Goal: Use online tool/utility: Utilize a website feature to perform a specific function

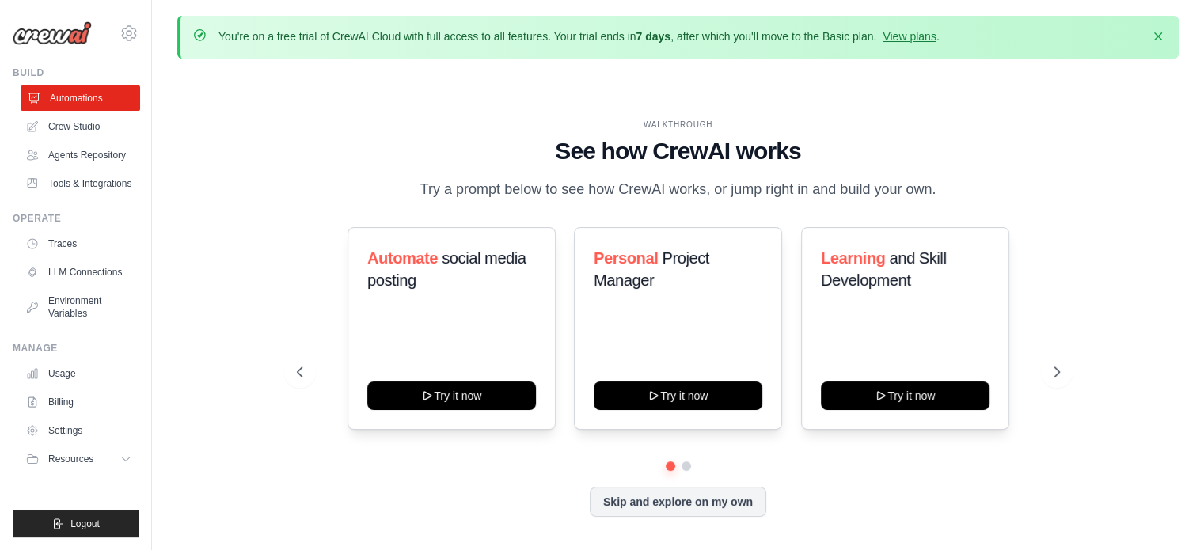
click at [110, 94] on link "Automations" at bounding box center [81, 97] width 120 height 25
drag, startPoint x: 77, startPoint y: 113, endPoint x: 81, endPoint y: 134, distance: 21.0
click at [81, 134] on link "Crew Studio" at bounding box center [81, 126] width 120 height 25
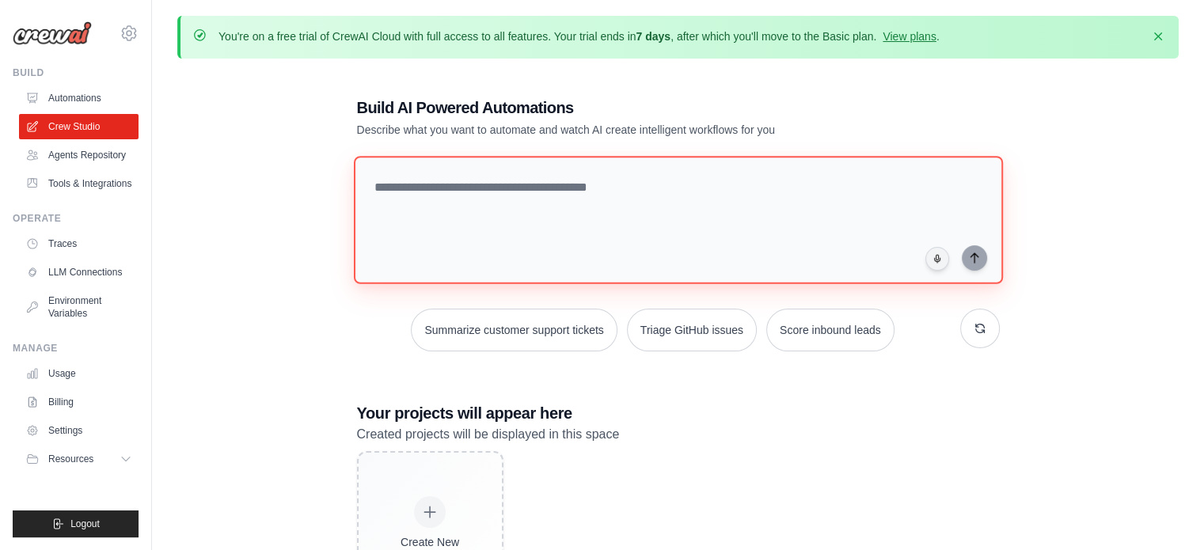
click at [553, 180] on textarea at bounding box center [677, 220] width 649 height 128
paste textarea "**********"
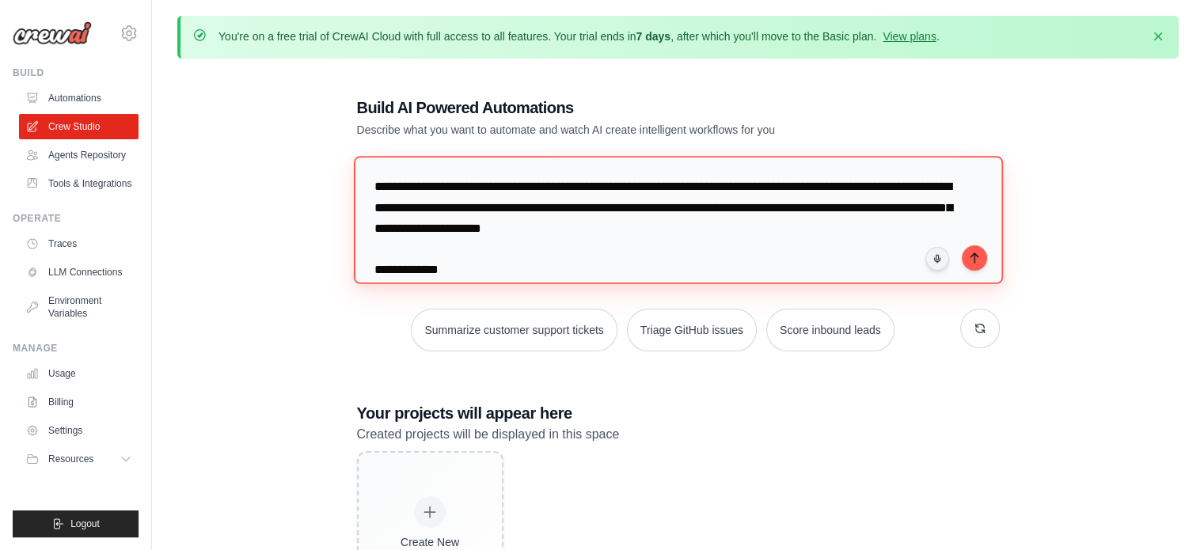
scroll to position [1126, 0]
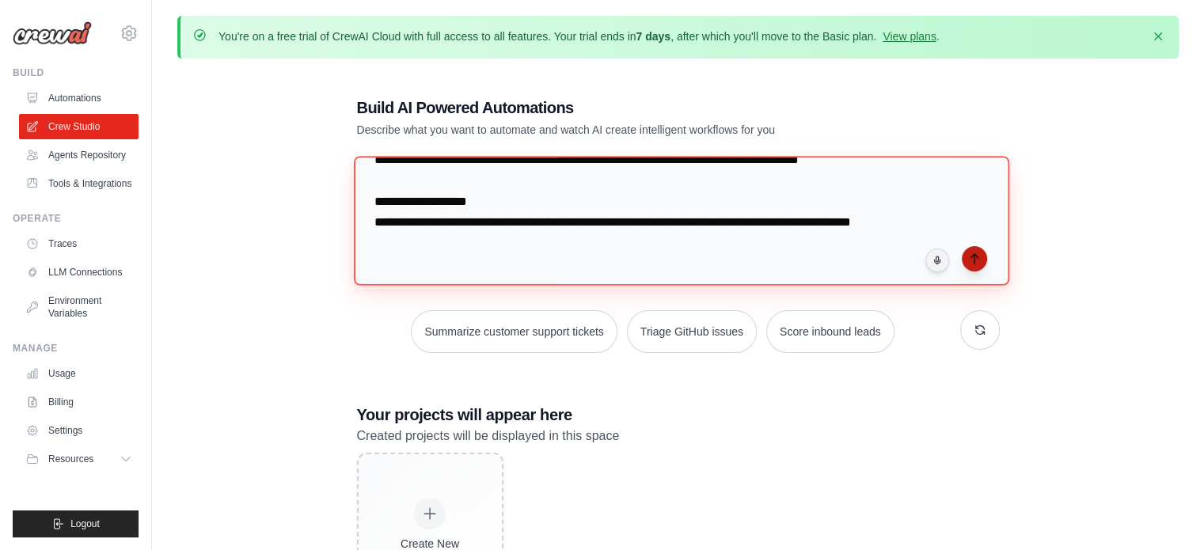
type textarea "**********"
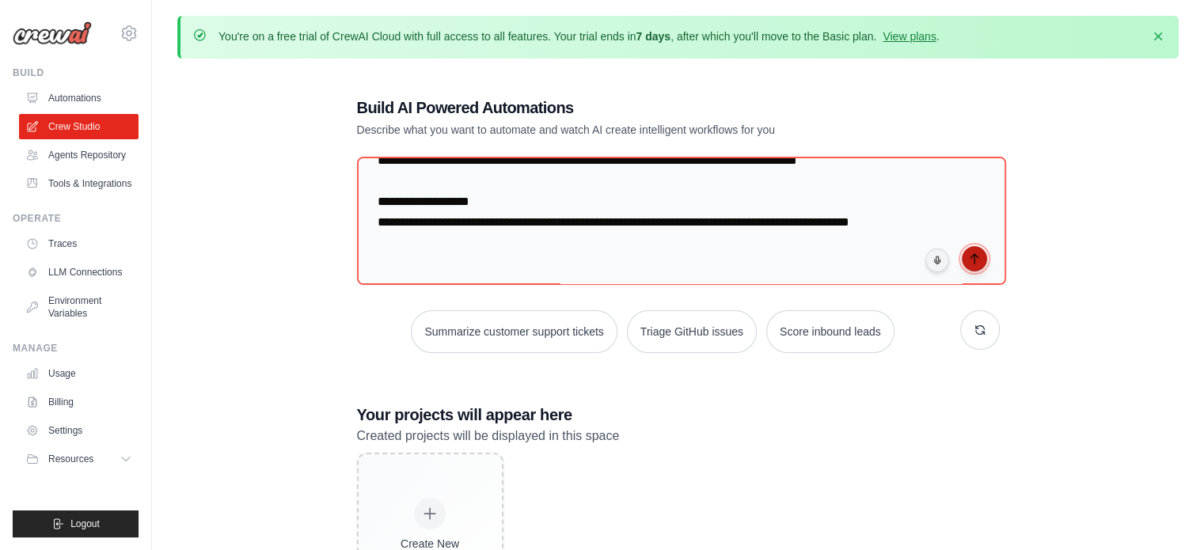
click at [977, 262] on icon "submit" at bounding box center [974, 258] width 13 height 13
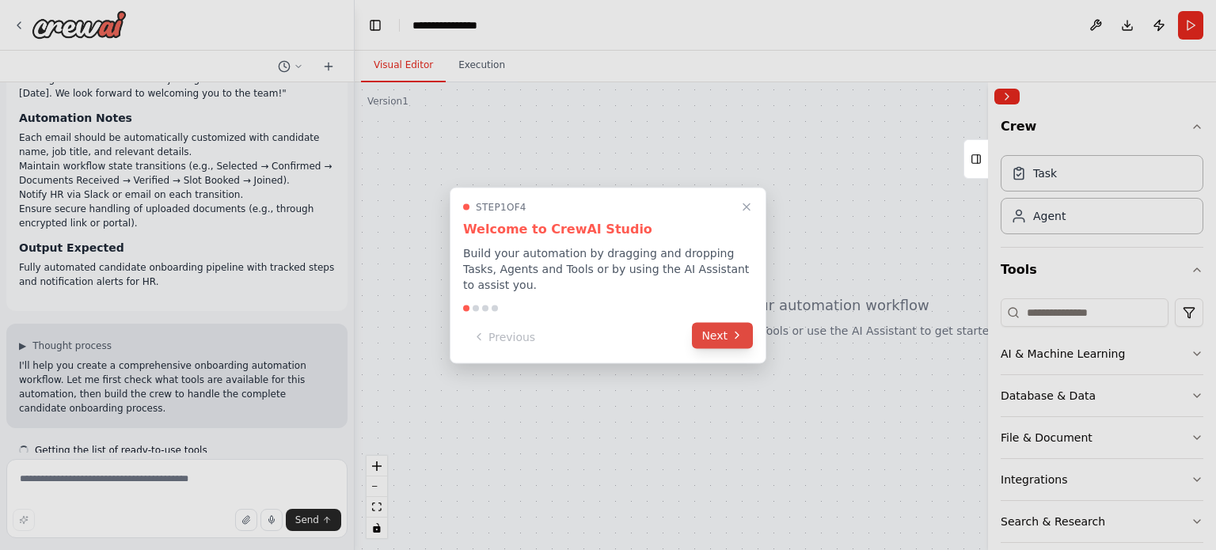
click at [723, 326] on button "Next" at bounding box center [722, 335] width 61 height 26
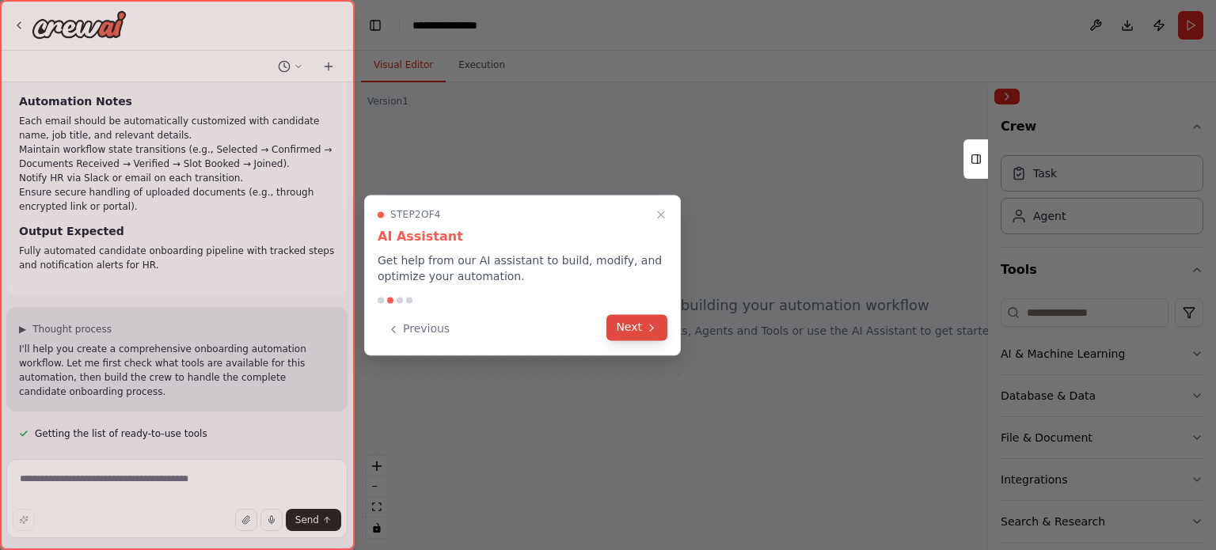
click at [643, 331] on button "Next" at bounding box center [636, 327] width 61 height 26
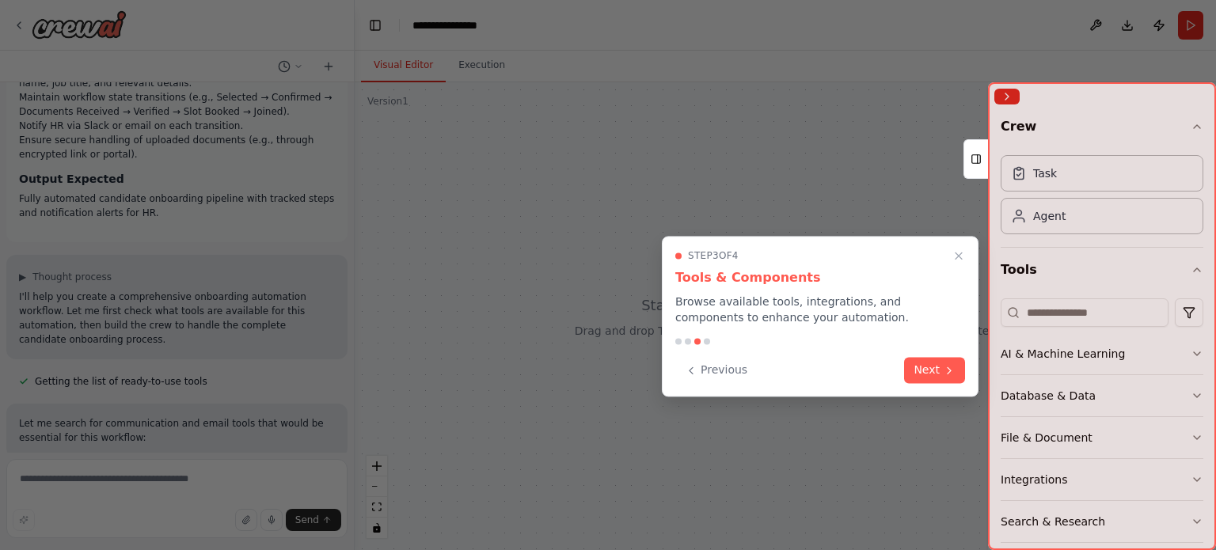
scroll to position [956, 0]
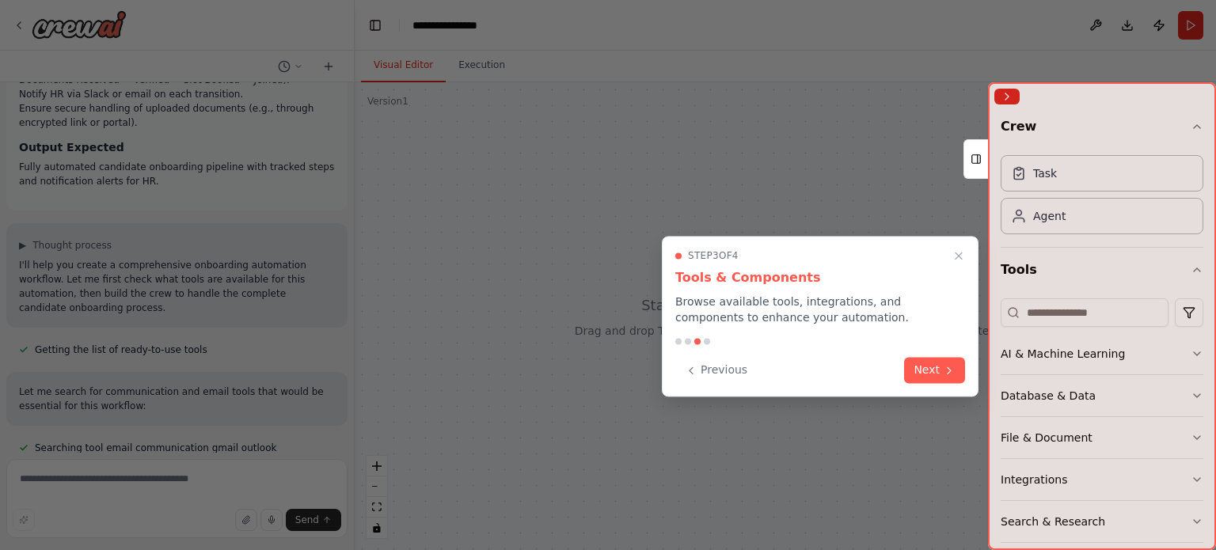
click at [941, 383] on div "Step 3 of 4 Tools & Components Browse available tools, integrations, and compon…" at bounding box center [820, 316] width 317 height 161
click at [940, 378] on button "Next" at bounding box center [934, 368] width 61 height 26
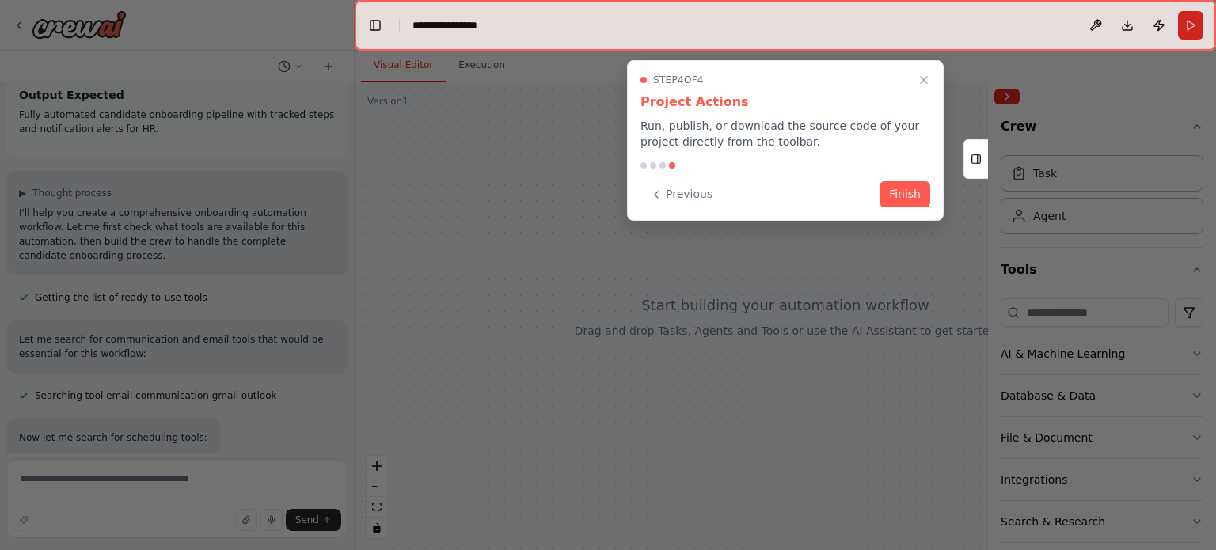
scroll to position [1040, 0]
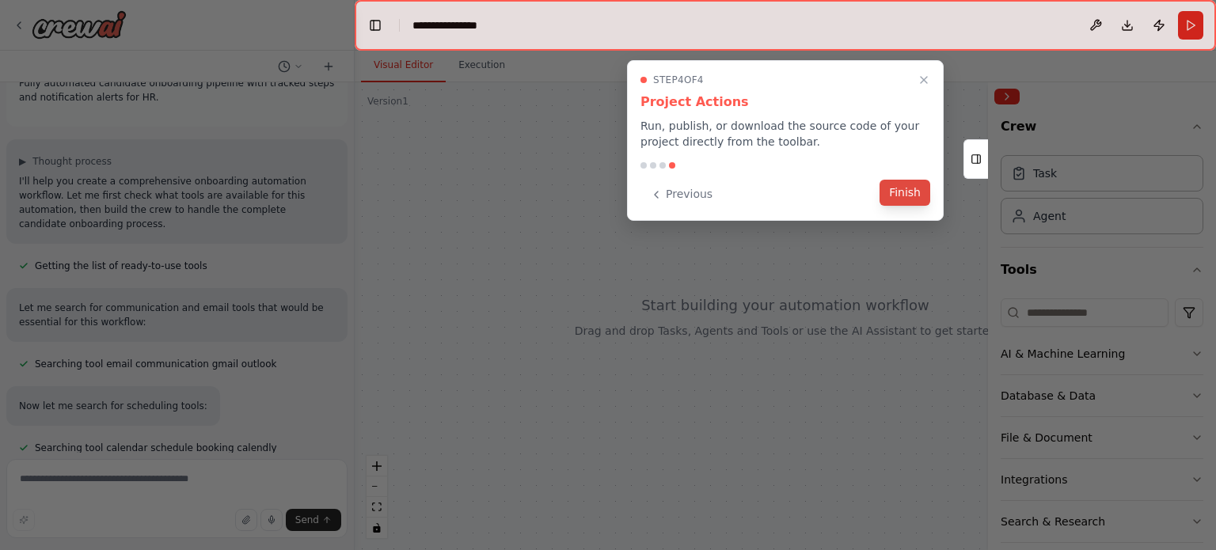
click at [915, 196] on button "Finish" at bounding box center [904, 193] width 51 height 26
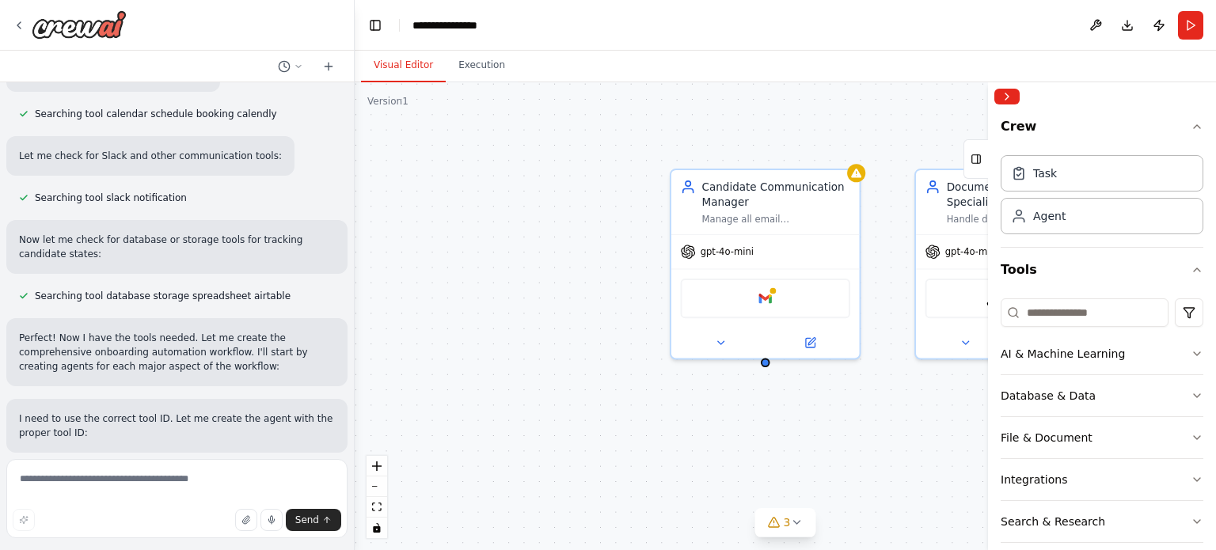
scroll to position [1406, 0]
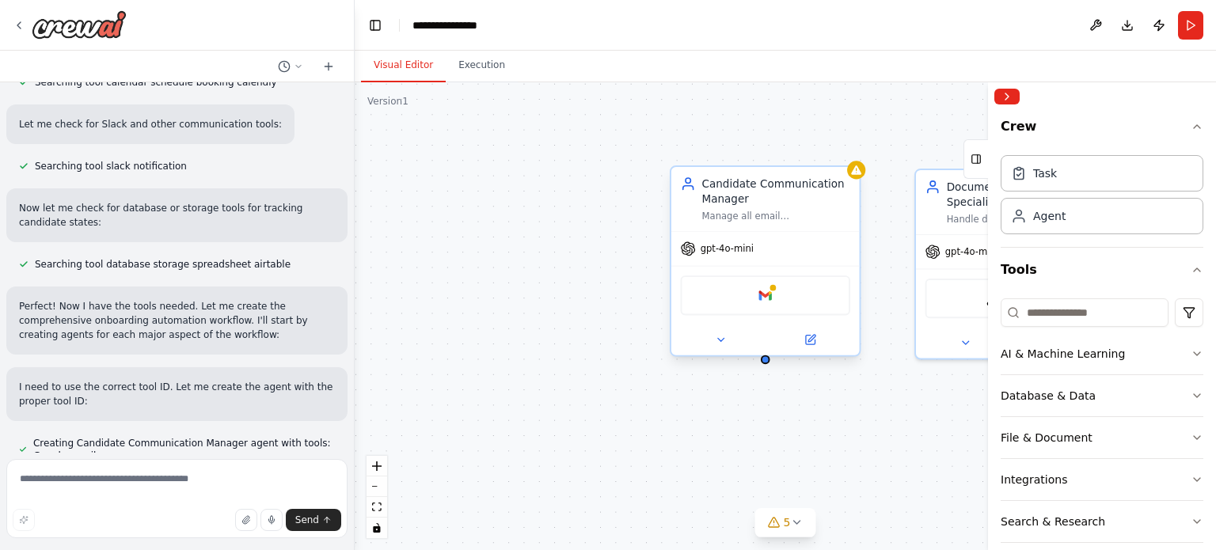
click at [797, 299] on div "Google gmail" at bounding box center [765, 295] width 169 height 40
click at [789, 294] on div "Google gmail" at bounding box center [765, 295] width 169 height 40
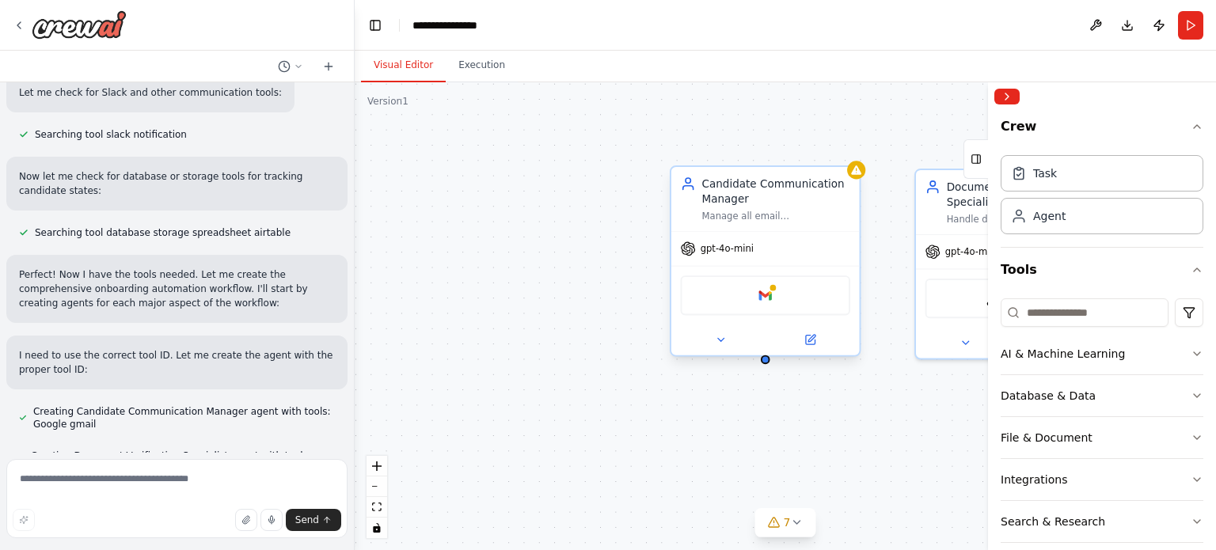
click at [750, 309] on div "Google gmail" at bounding box center [765, 295] width 169 height 40
click at [810, 347] on button at bounding box center [810, 340] width 86 height 18
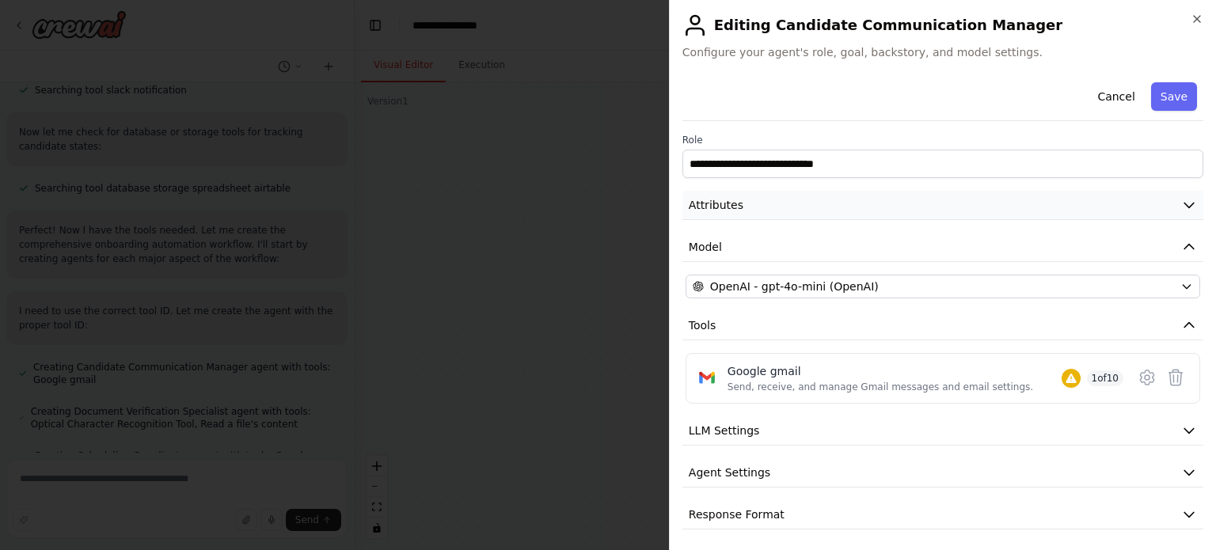
scroll to position [3, 0]
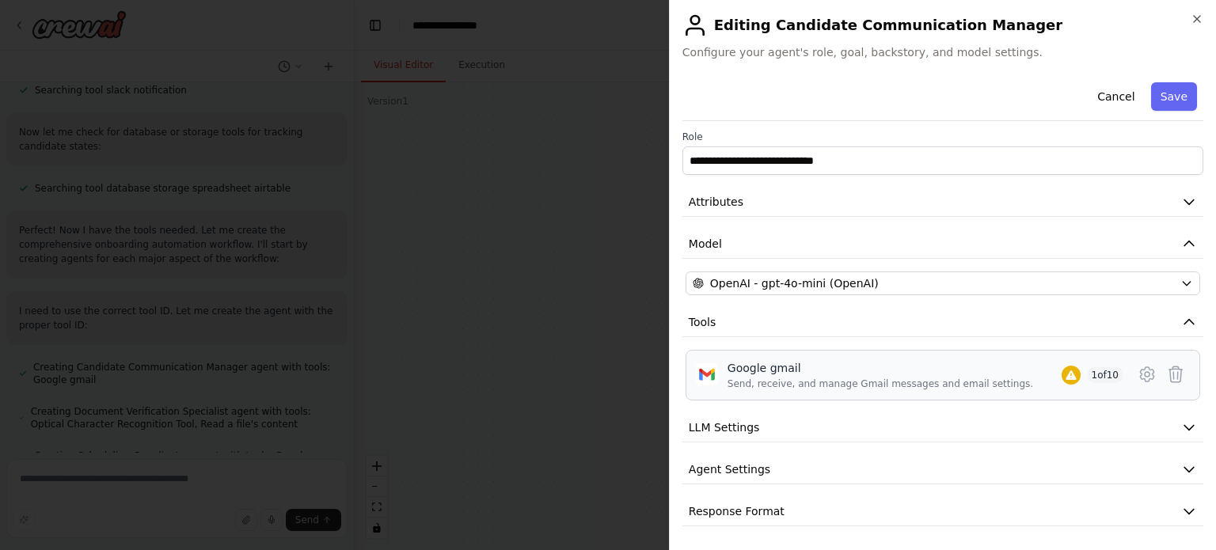
click at [890, 360] on div "Google gmail" at bounding box center [879, 368] width 305 height 16
click at [1137, 374] on icon at bounding box center [1146, 374] width 19 height 19
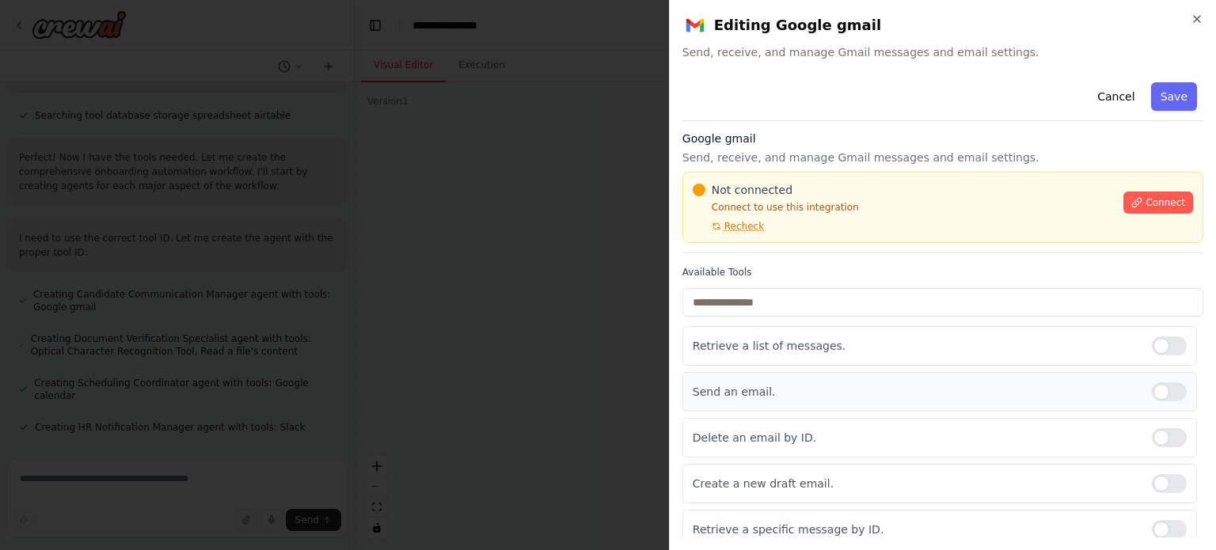
scroll to position [1565, 0]
click at [1146, 202] on span "Connect" at bounding box center [1165, 202] width 40 height 13
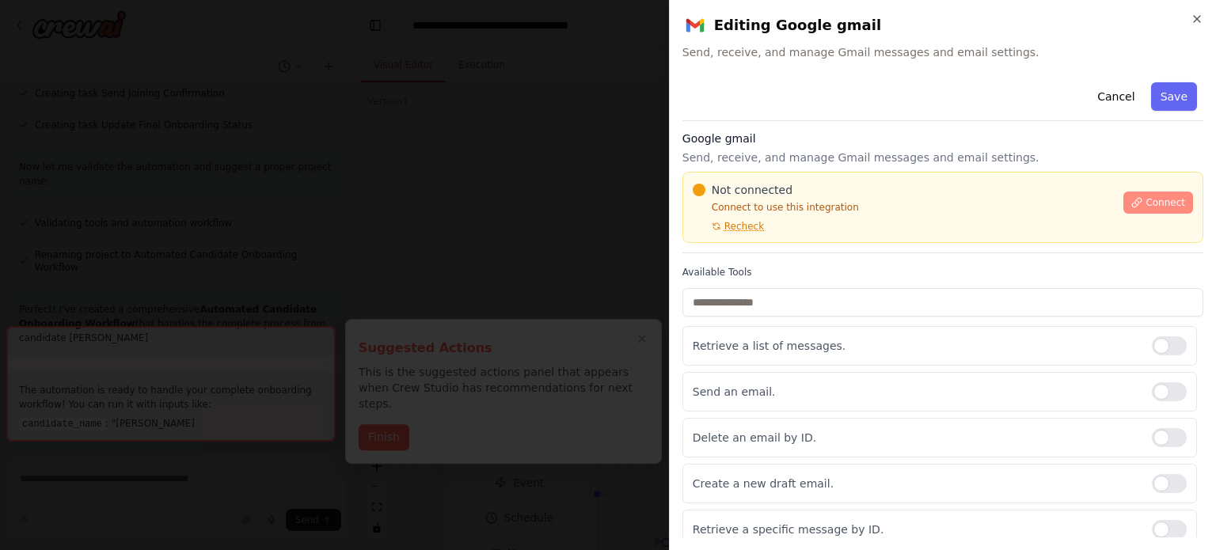
click at [1150, 208] on span "Connect" at bounding box center [1165, 202] width 40 height 13
click at [1130, 195] on button "Connect" at bounding box center [1158, 203] width 70 height 22
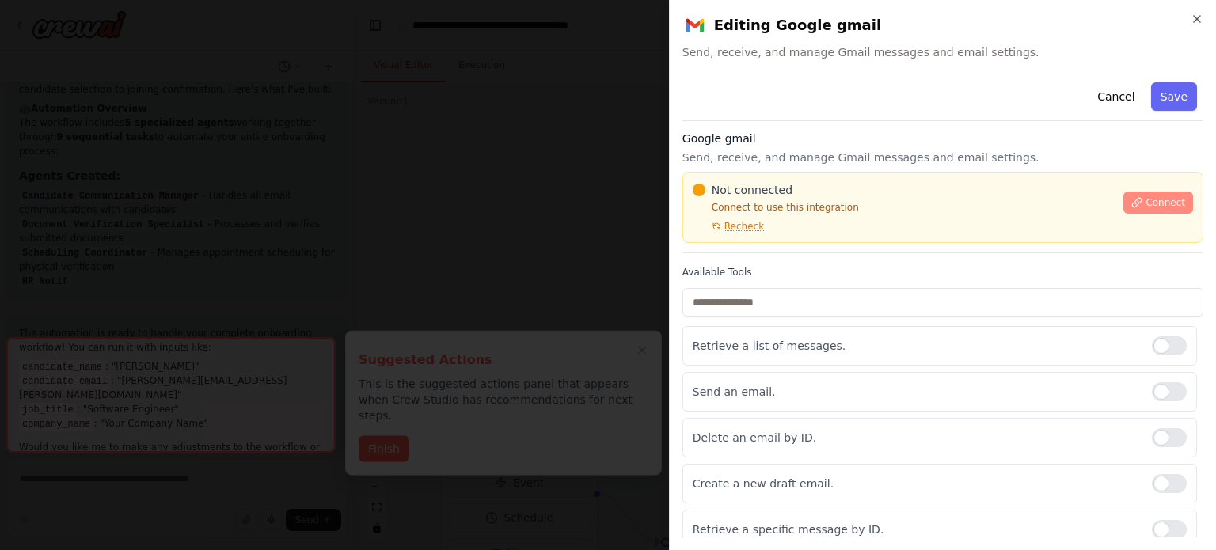
click at [1133, 208] on button "Connect" at bounding box center [1158, 203] width 70 height 22
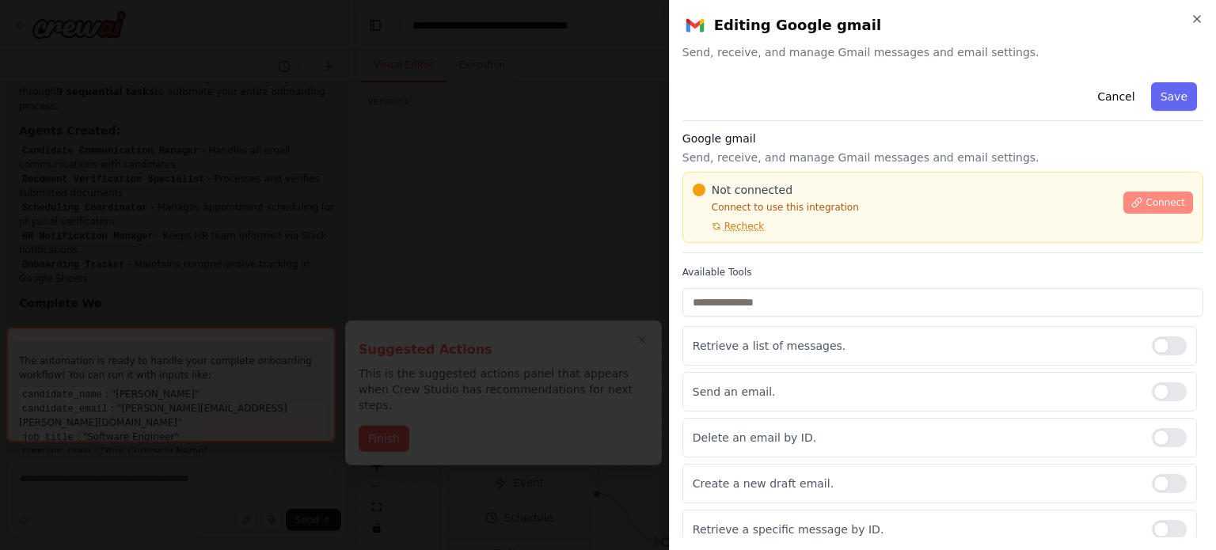
scroll to position [2560, 0]
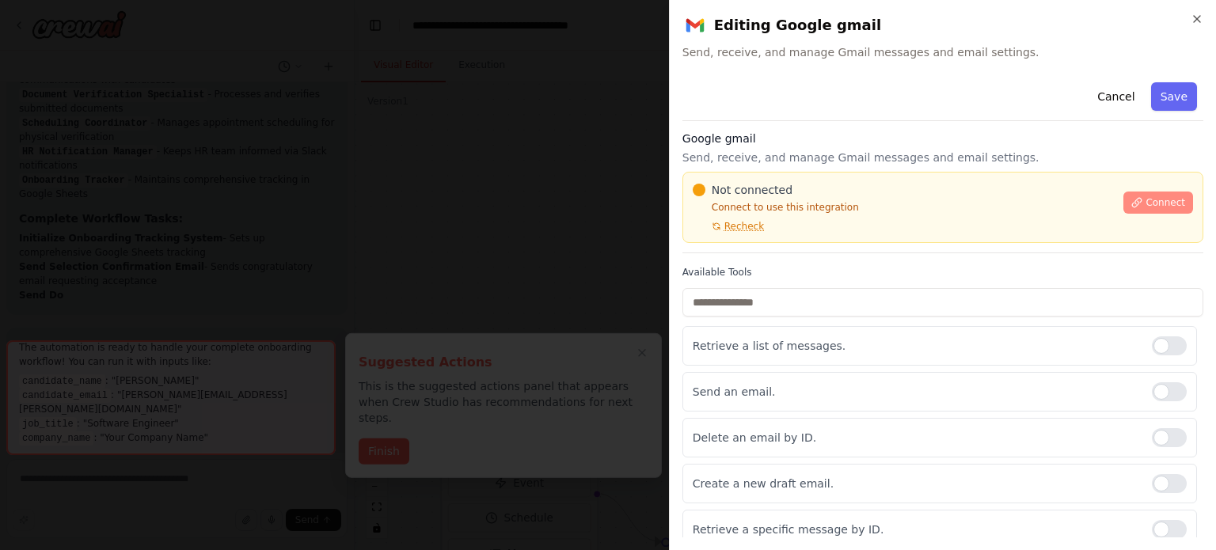
click at [1146, 203] on span "Connect" at bounding box center [1165, 202] width 40 height 13
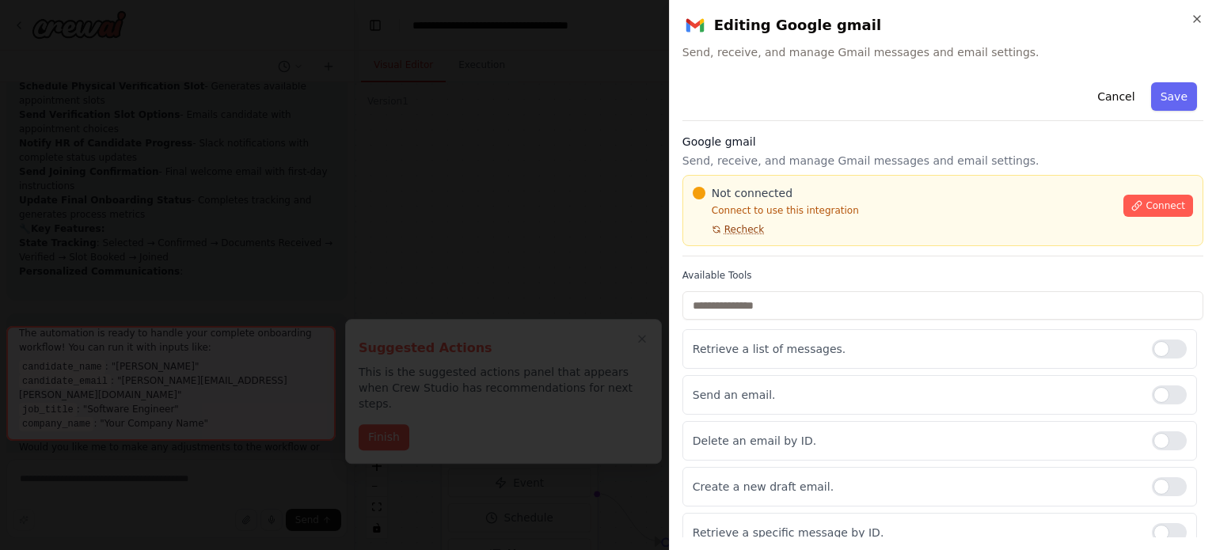
click at [734, 227] on span "Recheck" at bounding box center [744, 229] width 40 height 13
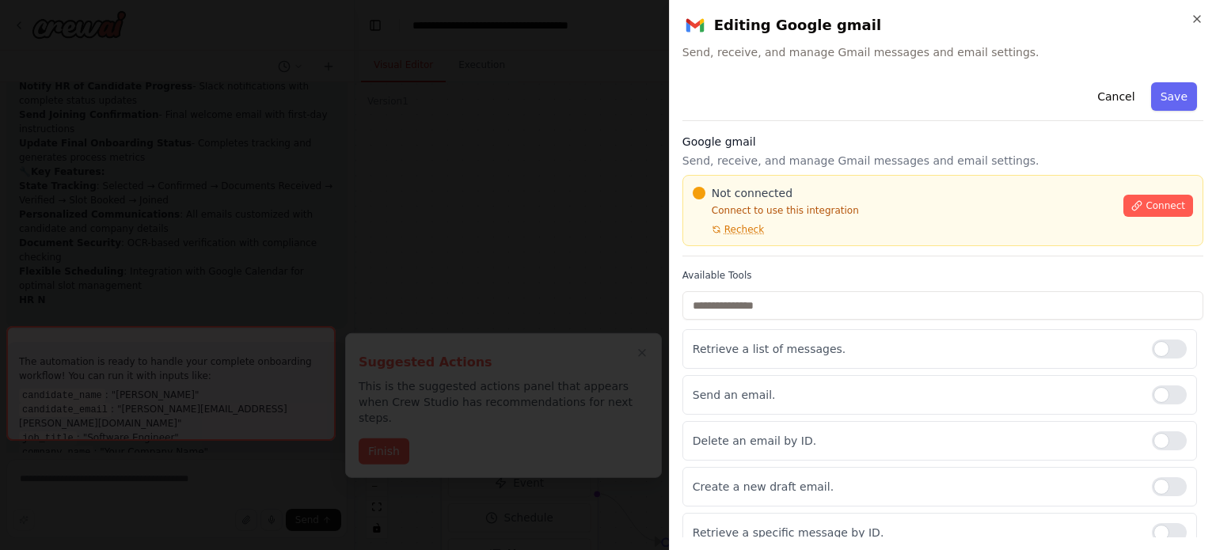
scroll to position [2954, 0]
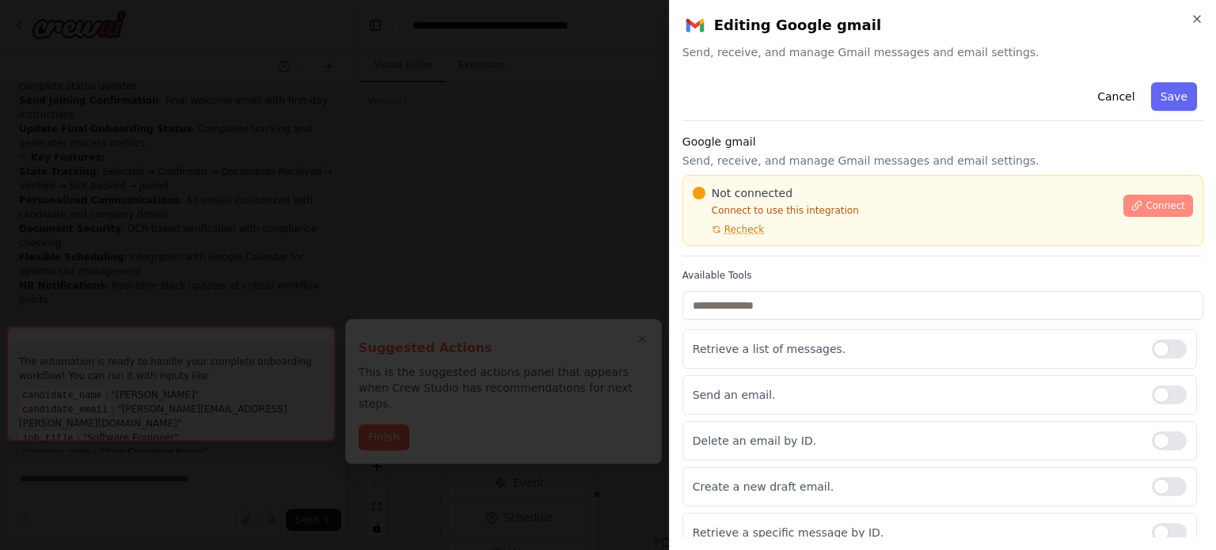
click at [1132, 203] on icon at bounding box center [1136, 205] width 11 height 11
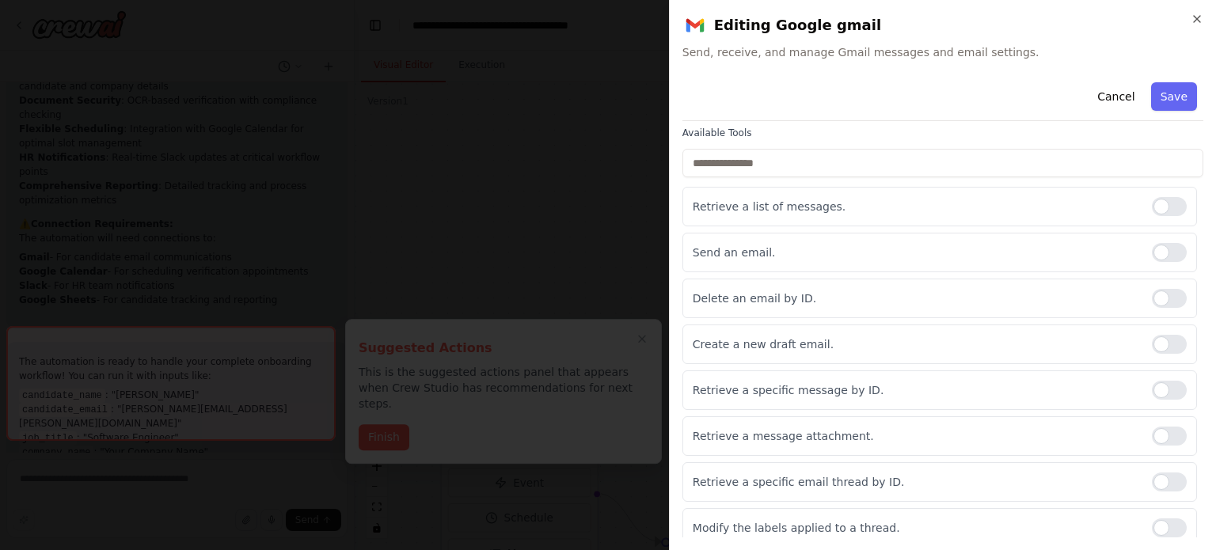
scroll to position [0, 0]
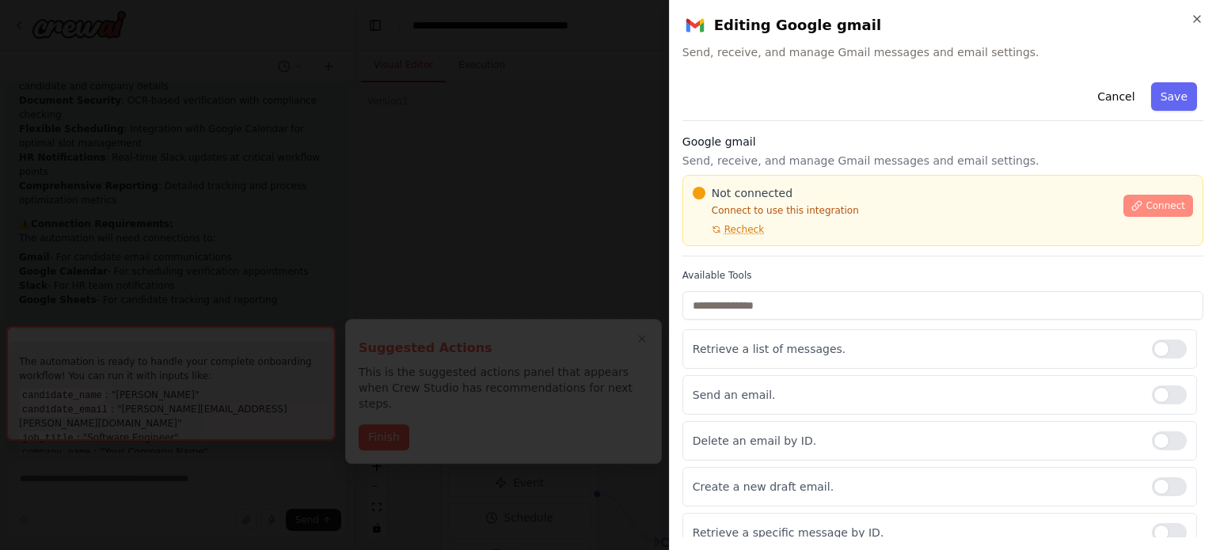
click at [1123, 207] on button "Connect" at bounding box center [1158, 206] width 70 height 22
click at [1105, 92] on button "Cancel" at bounding box center [1115, 96] width 56 height 28
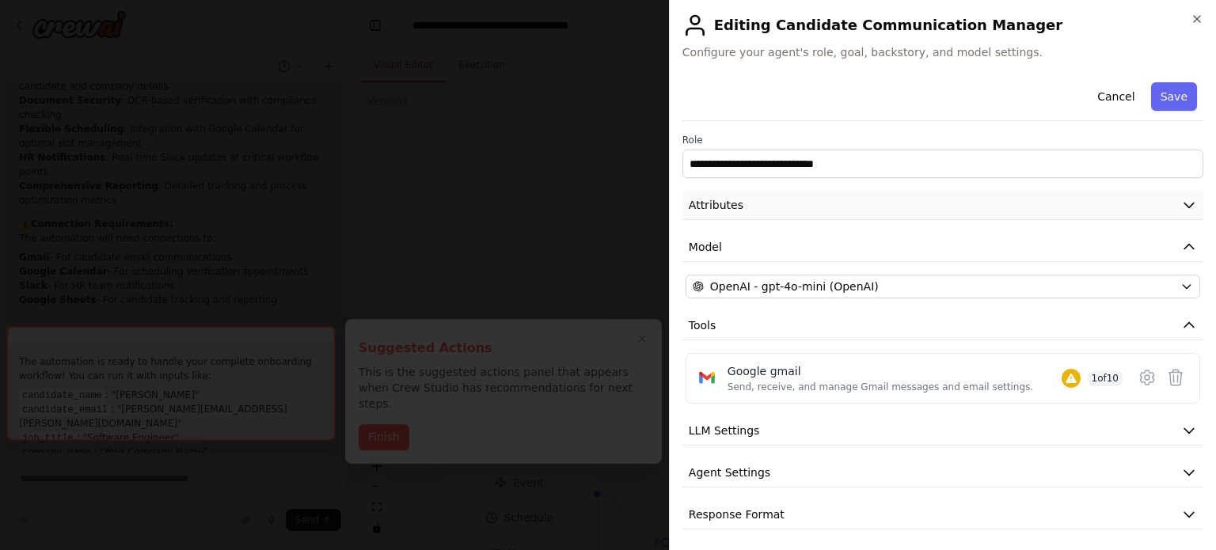
scroll to position [3, 0]
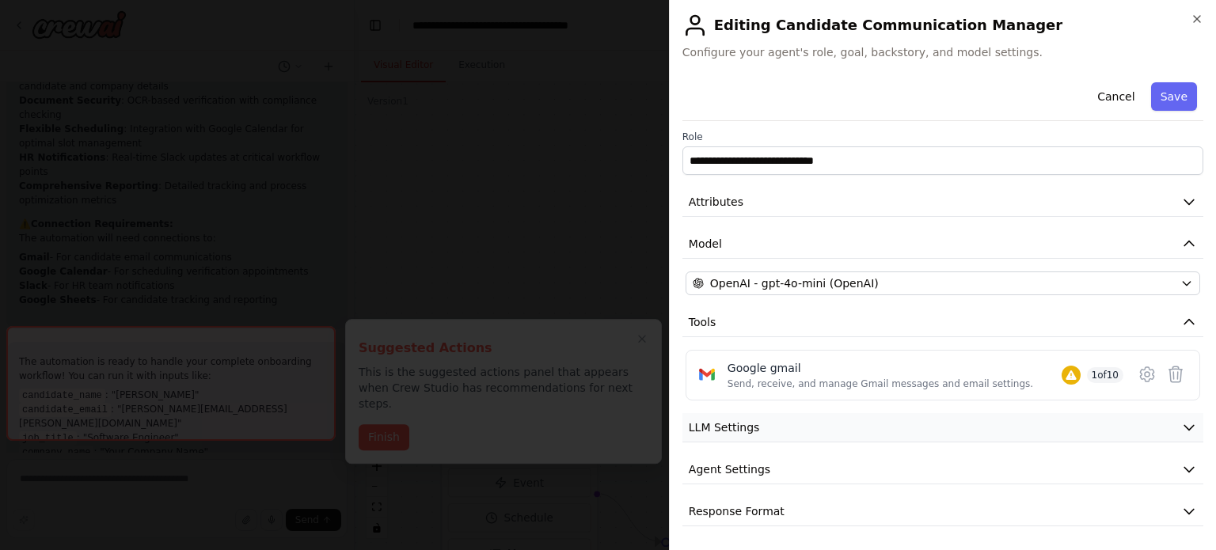
click at [1130, 417] on button "LLM Settings" at bounding box center [942, 427] width 521 height 29
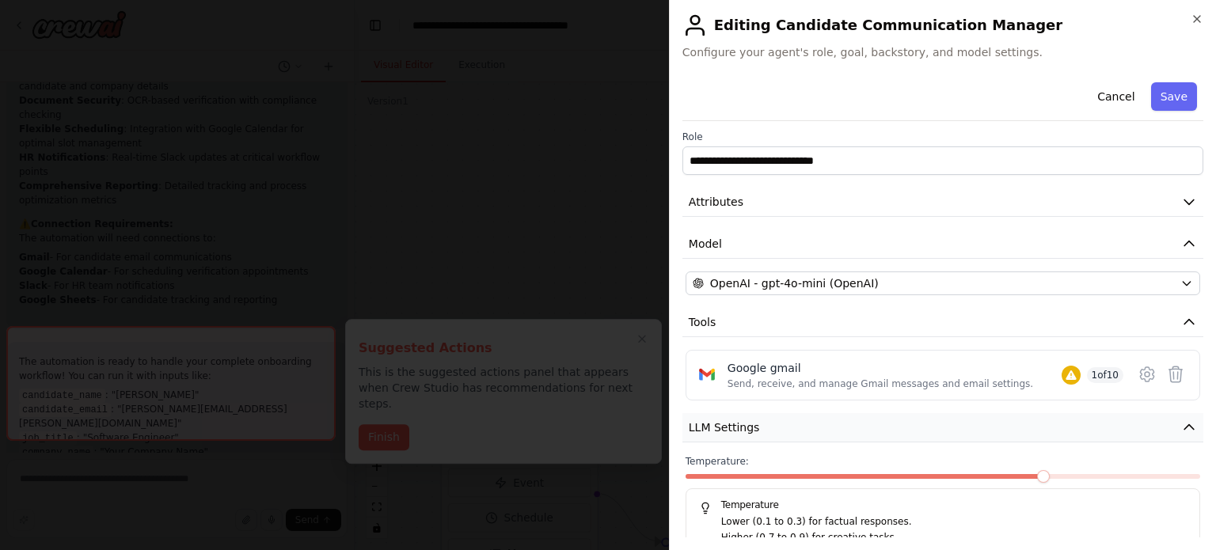
scroll to position [116, 0]
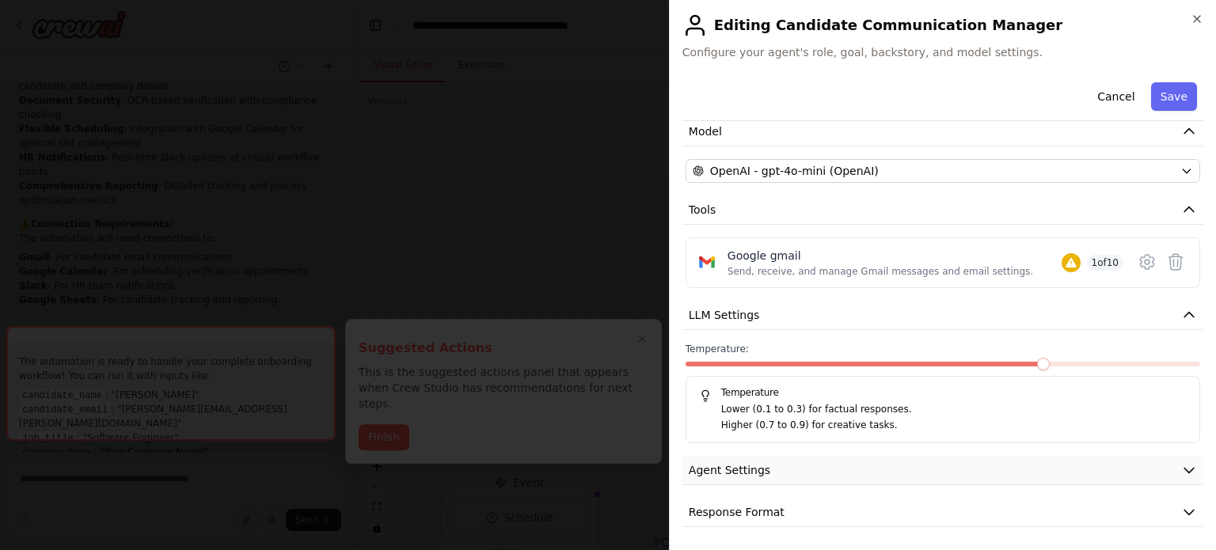
click at [1141, 471] on button "Agent Settings" at bounding box center [942, 470] width 521 height 29
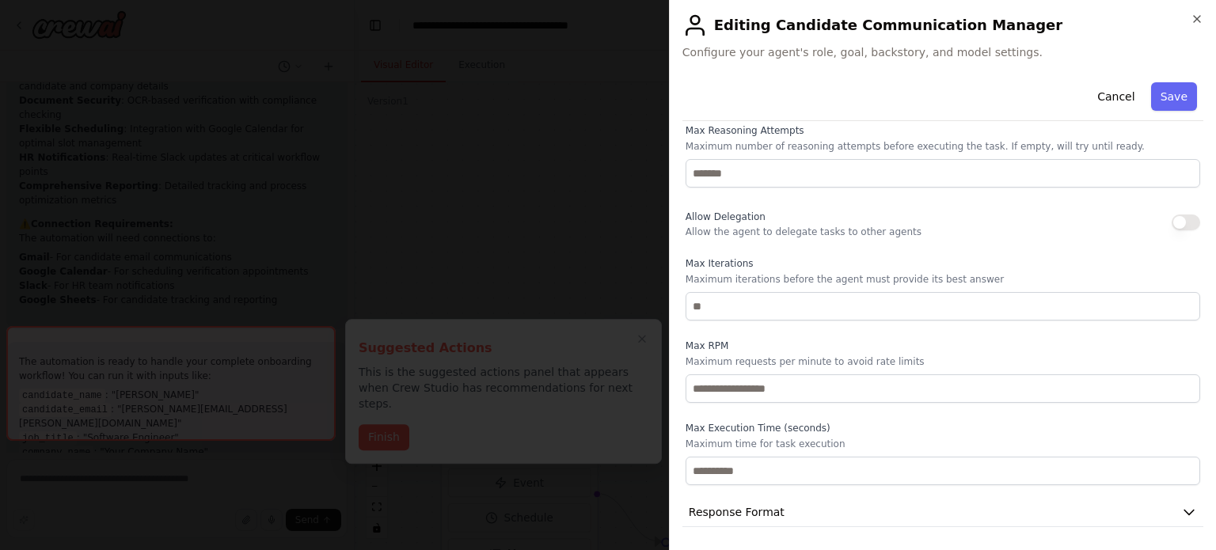
scroll to position [0, 0]
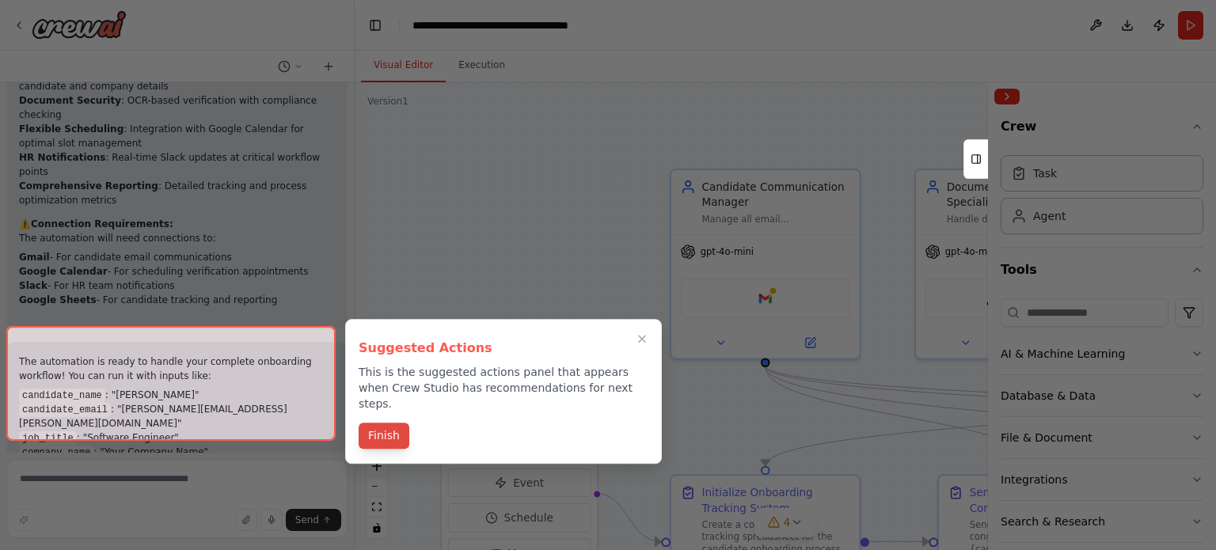
click at [383, 423] on button "Finish" at bounding box center [384, 436] width 51 height 26
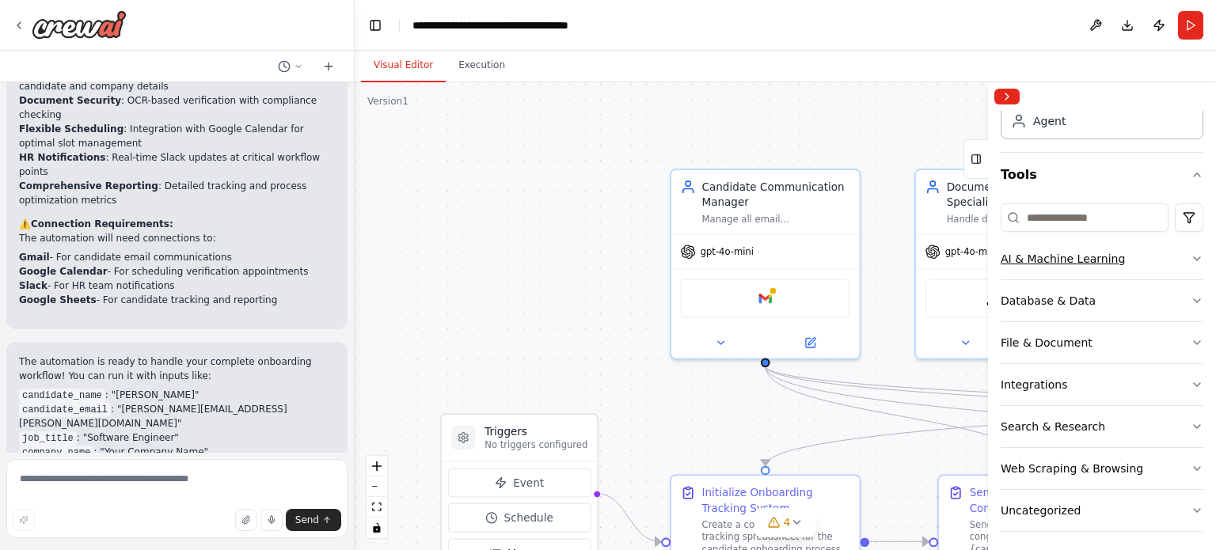
scroll to position [100, 0]
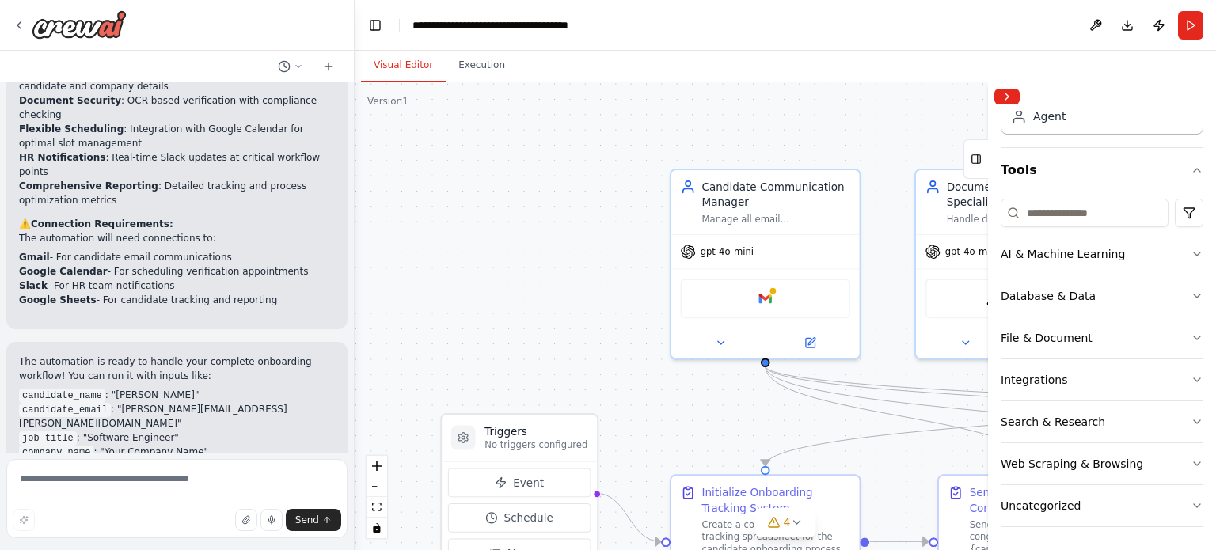
click at [526, 270] on div ".deletable-edge-delete-btn { width: 20px; height: 20px; border: 0px solid #ffff…" at bounding box center [785, 316] width 861 height 468
click at [1092, 21] on button at bounding box center [1095, 25] width 25 height 28
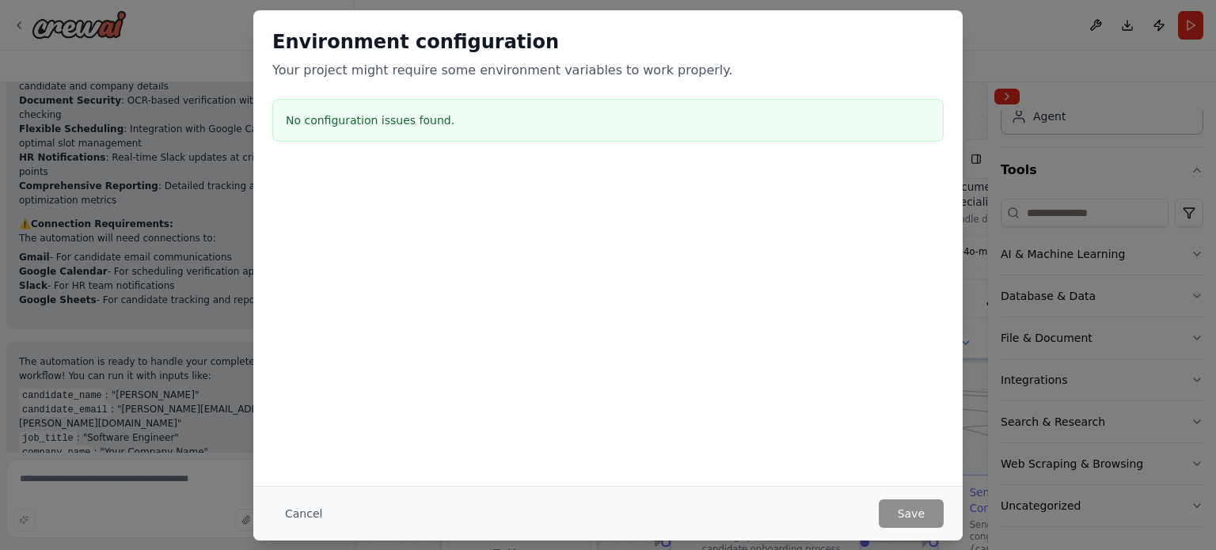
click at [890, 142] on div "Environment configuration Your project might require some environment variables…" at bounding box center [607, 88] width 709 height 157
click at [313, 512] on button "Cancel" at bounding box center [303, 513] width 63 height 28
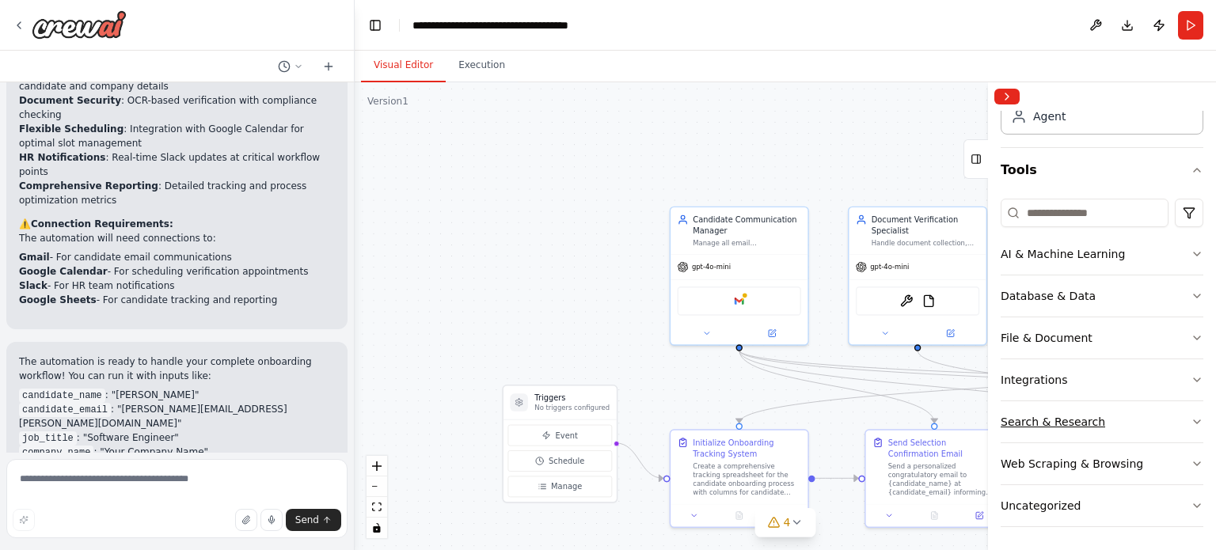
click at [1161, 423] on button "Search & Research" at bounding box center [1101, 421] width 203 height 41
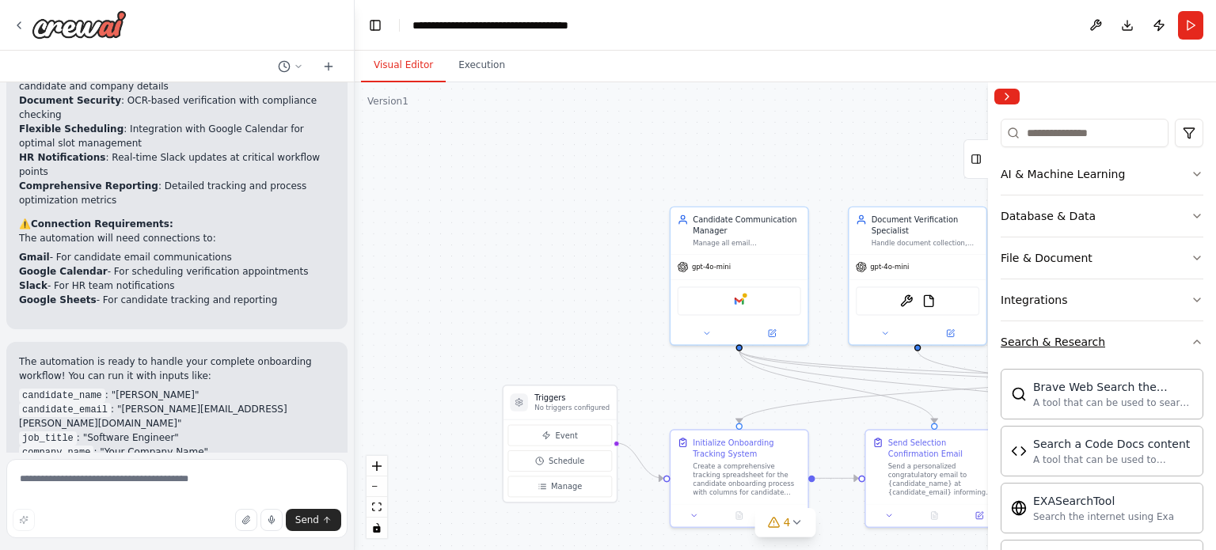
scroll to position [0, 0]
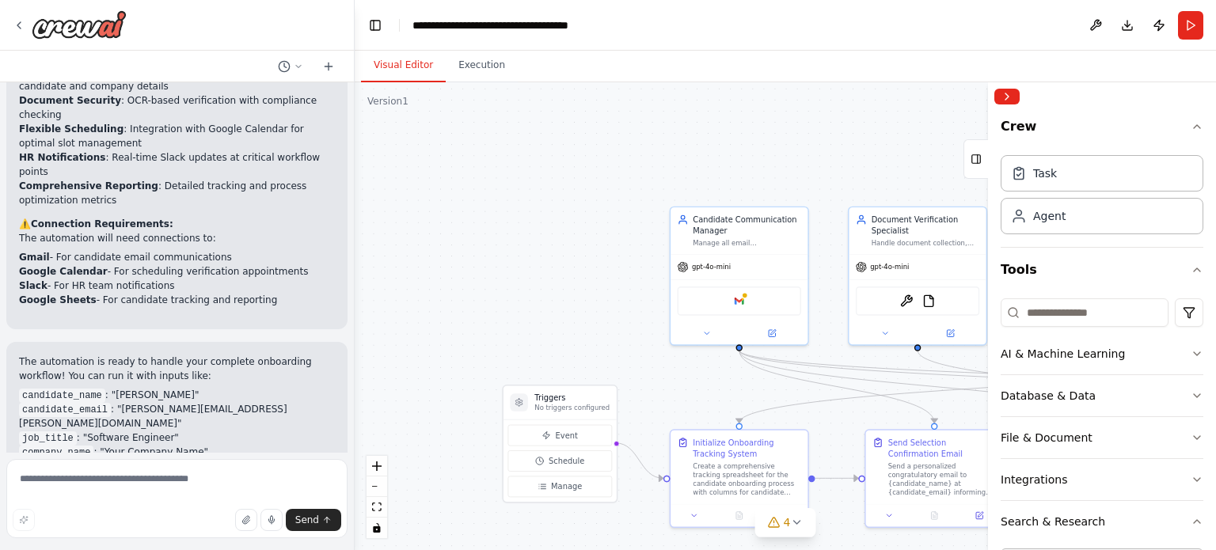
click at [905, 132] on div ".deletable-edge-delete-btn { width: 20px; height: 20px; border: 0px solid #ffff…" at bounding box center [785, 316] width 861 height 468
click at [772, 334] on icon at bounding box center [771, 331] width 9 height 9
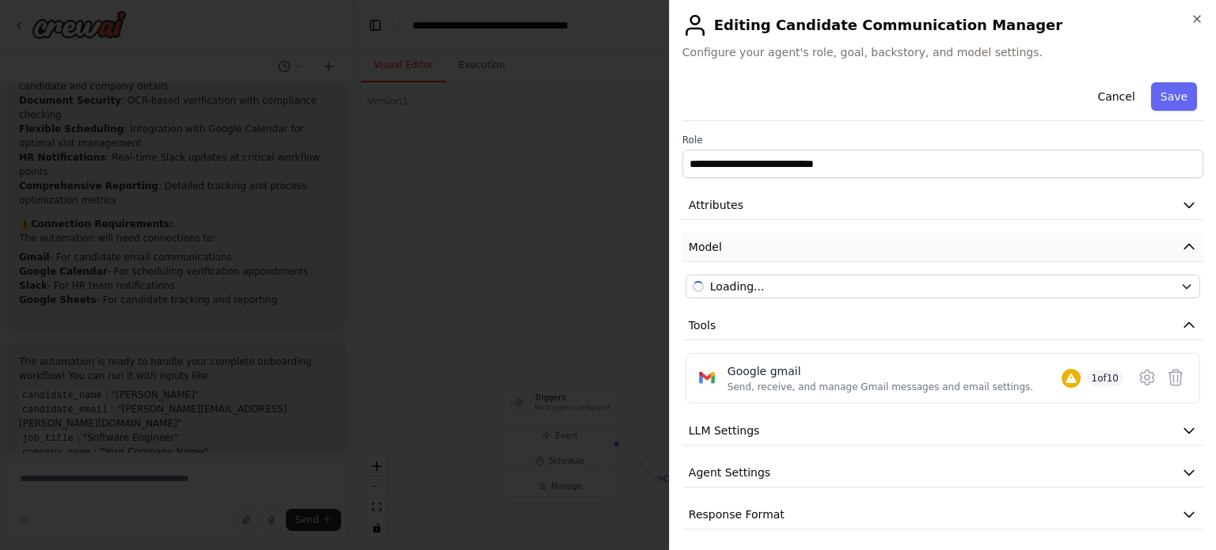
scroll to position [3, 0]
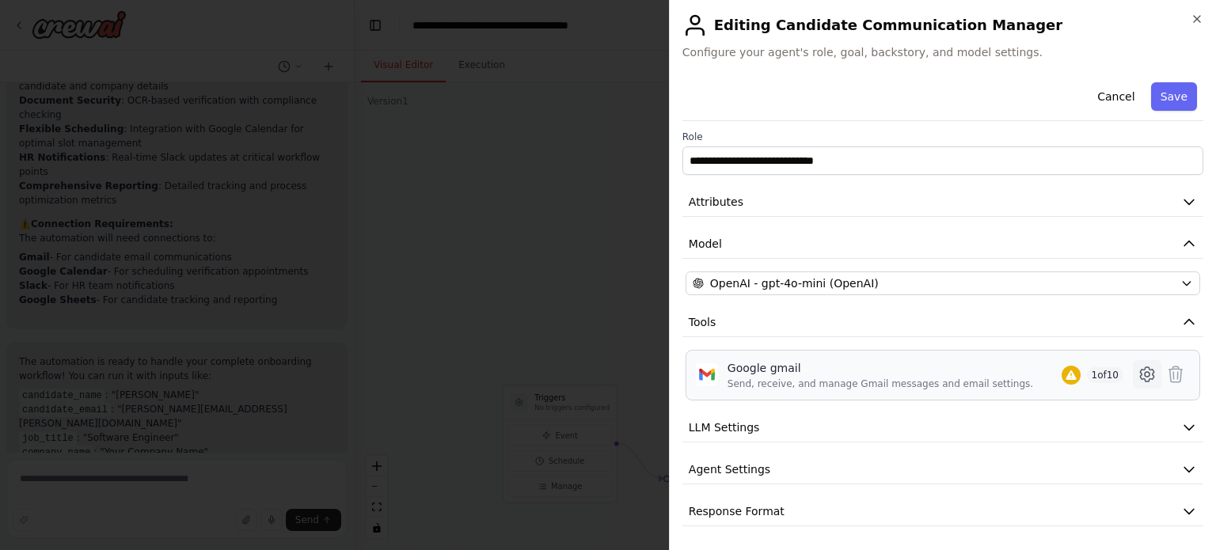
click at [1137, 372] on icon at bounding box center [1146, 374] width 19 height 19
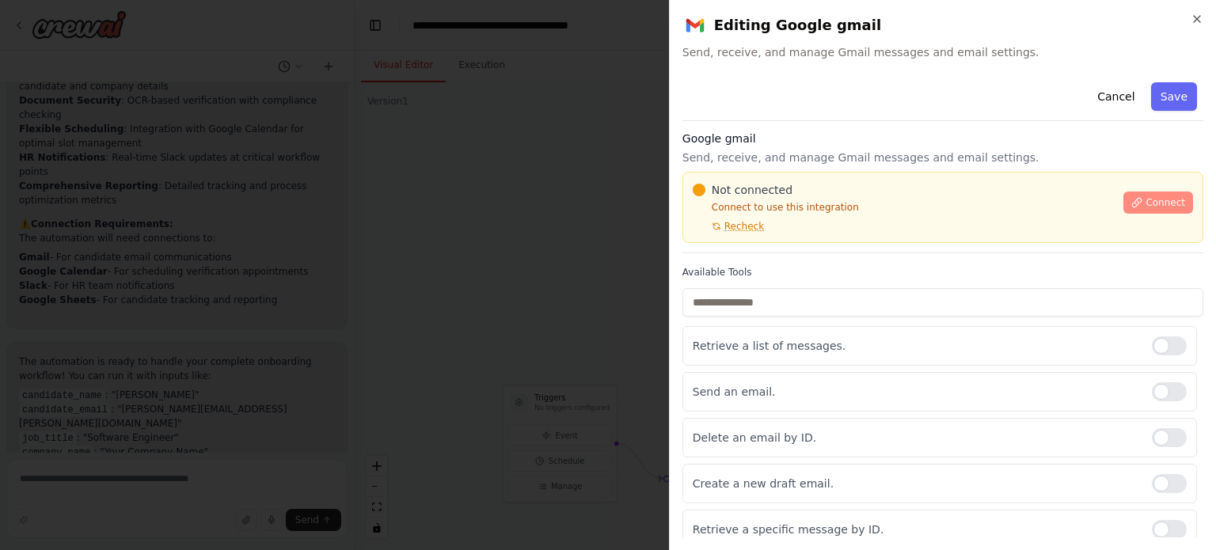
click at [1133, 201] on icon at bounding box center [1136, 202] width 11 height 11
click at [1136, 198] on button "Connect" at bounding box center [1158, 203] width 70 height 22
click at [737, 221] on span "Recheck" at bounding box center [744, 226] width 40 height 13
click at [1145, 208] on span "Connect" at bounding box center [1165, 202] width 40 height 13
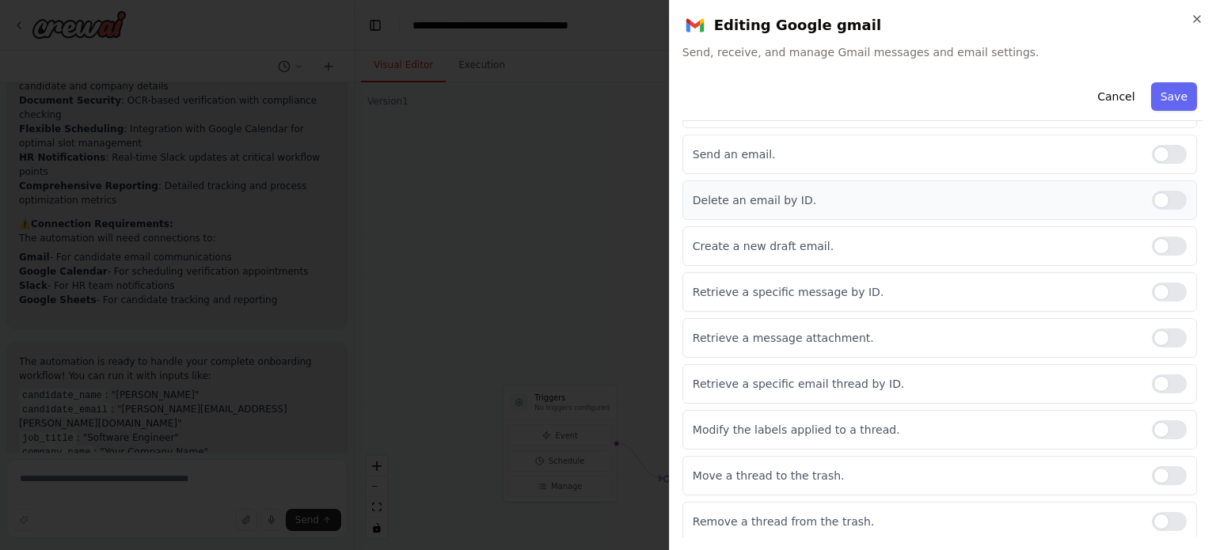
scroll to position [0, 0]
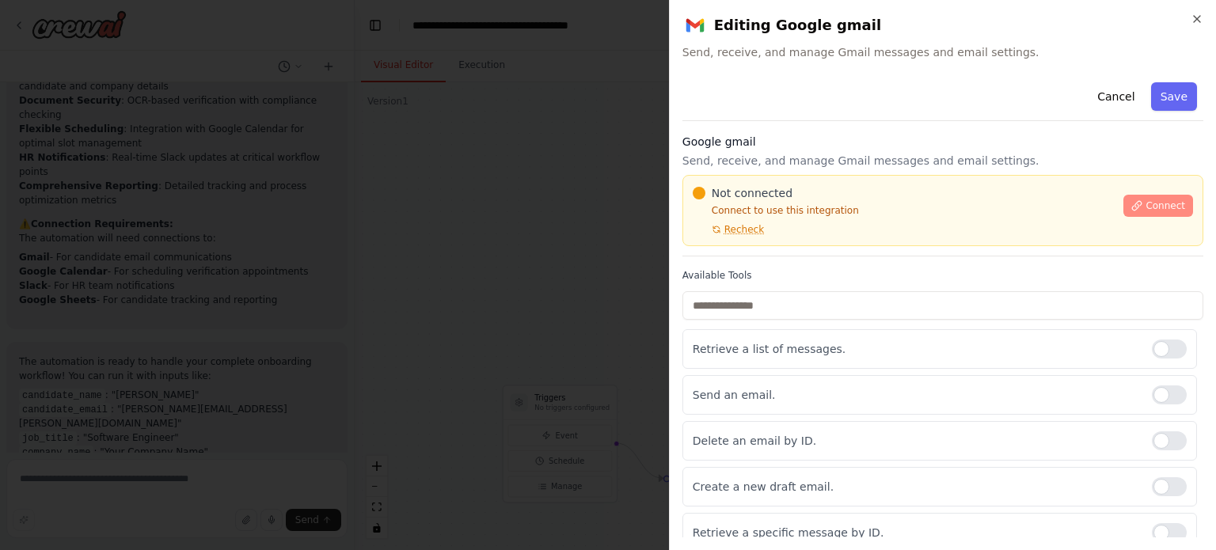
click at [1132, 203] on icon at bounding box center [1136, 205] width 11 height 11
click at [1145, 211] on span "Connect" at bounding box center [1165, 205] width 40 height 13
